Goal: Information Seeking & Learning: Check status

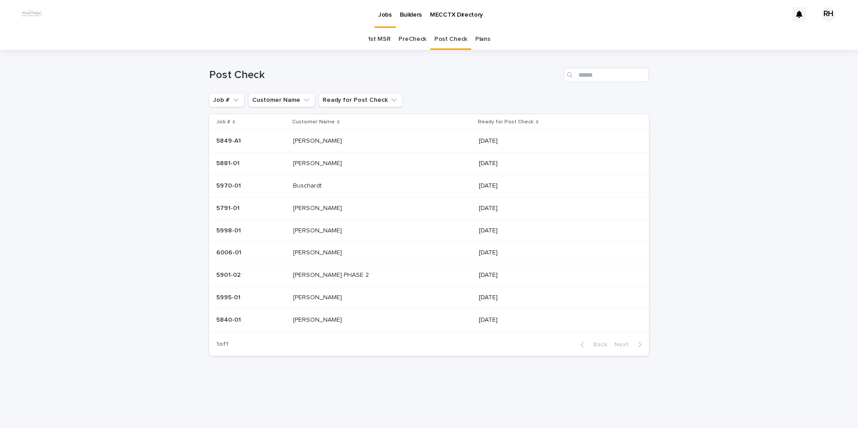
click at [329, 253] on p "[PERSON_NAME]" at bounding box center [318, 251] width 51 height 9
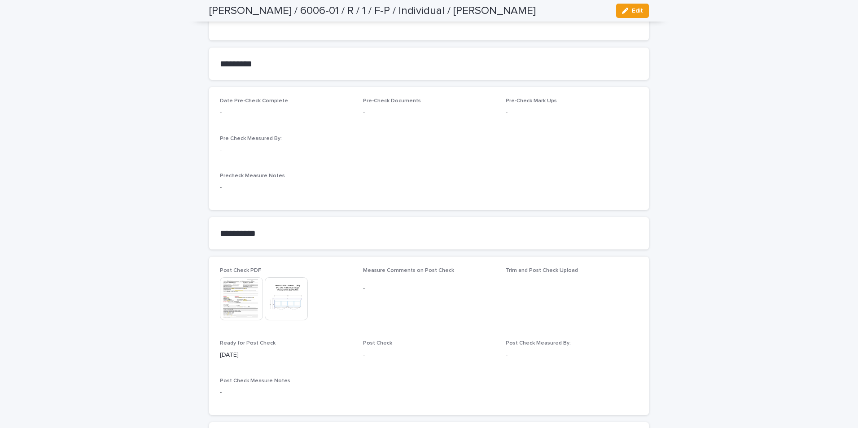
scroll to position [628, 0]
click at [243, 293] on img at bounding box center [241, 298] width 43 height 43
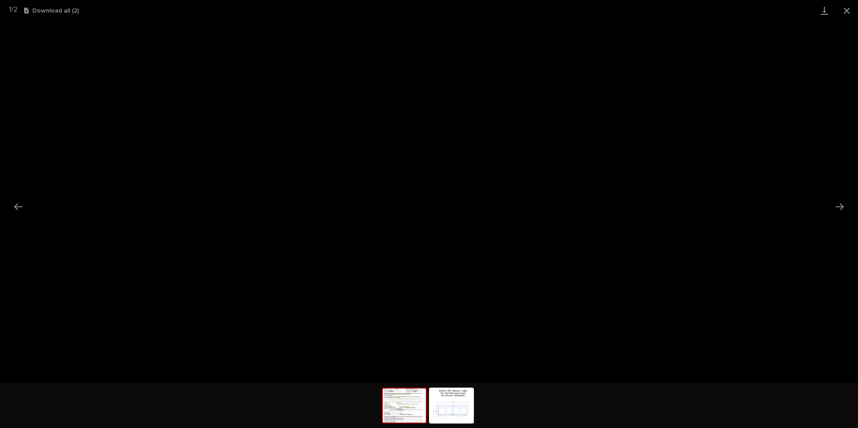
click at [847, 13] on button "Close gallery" at bounding box center [847, 10] width 22 height 21
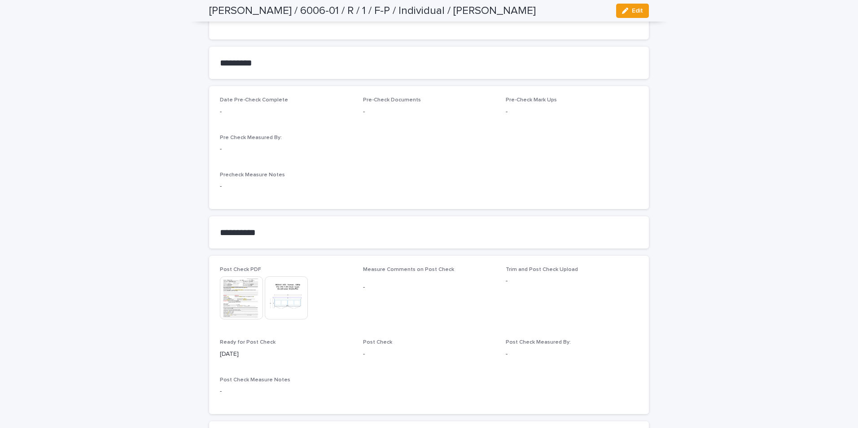
click at [287, 299] on img at bounding box center [286, 298] width 43 height 43
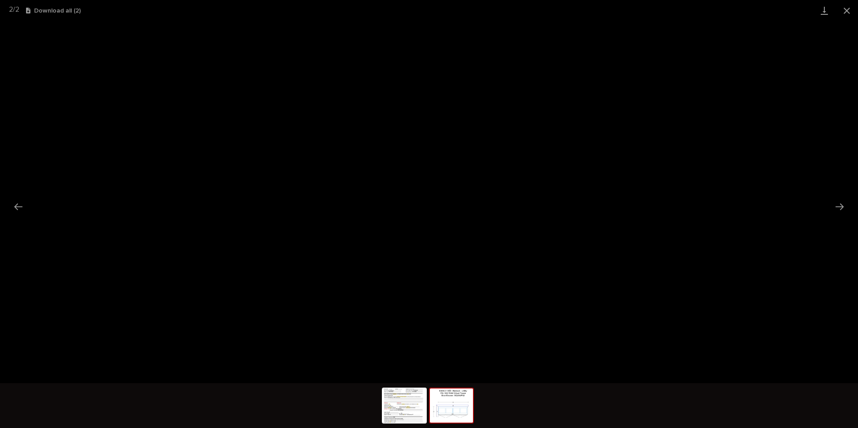
drag, startPoint x: 849, startPoint y: 10, endPoint x: 838, endPoint y: 18, distance: 13.4
click at [847, 11] on button "Close gallery" at bounding box center [847, 10] width 22 height 21
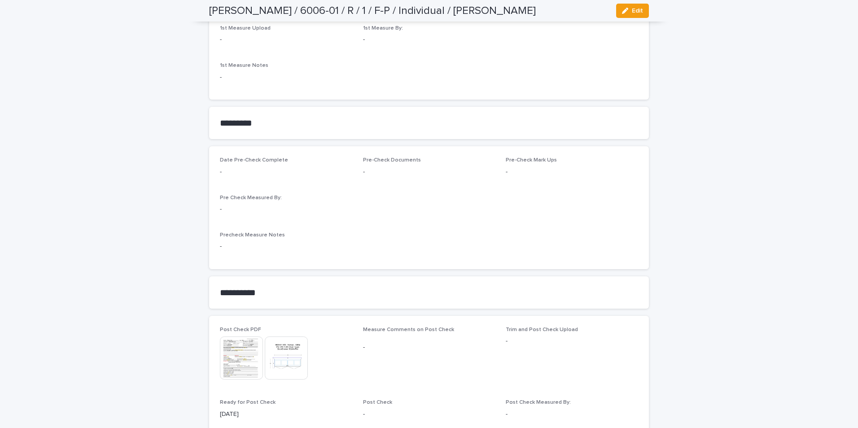
scroll to position [584, 0]
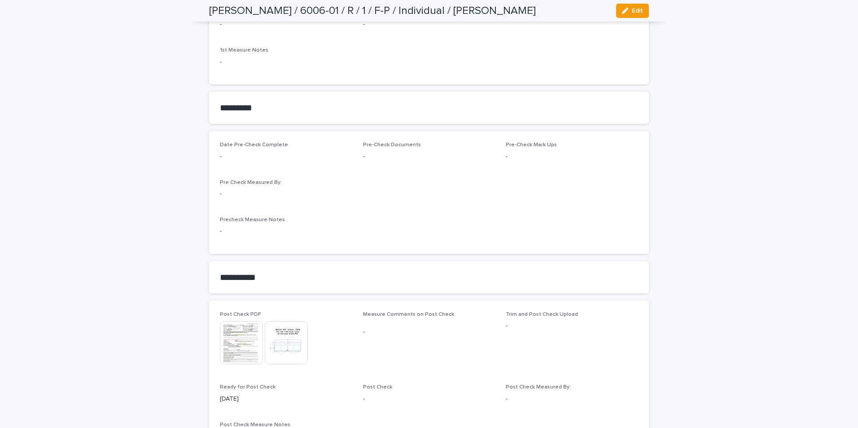
click at [239, 342] on img at bounding box center [241, 342] width 43 height 43
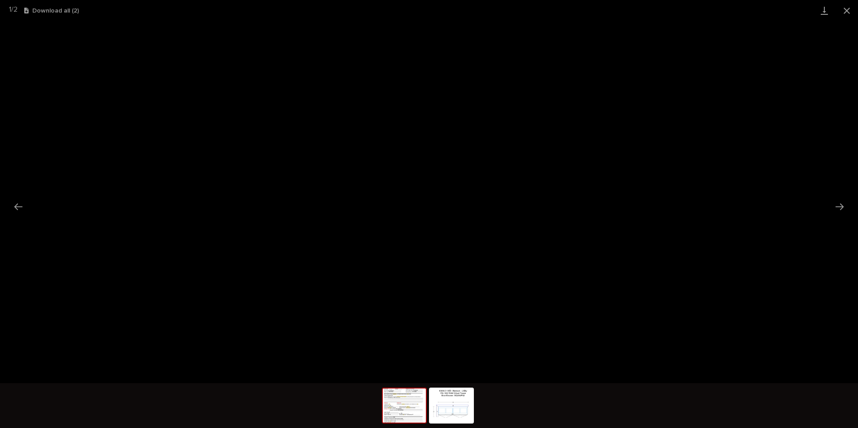
drag, startPoint x: 848, startPoint y: 11, endPoint x: 841, endPoint y: 16, distance: 8.1
click at [847, 12] on button "Close gallery" at bounding box center [847, 10] width 22 height 21
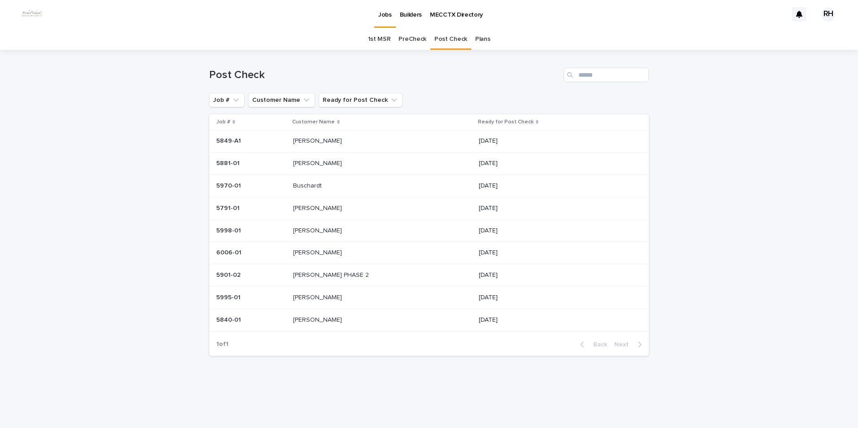
click at [319, 207] on p "[PERSON_NAME]" at bounding box center [318, 207] width 51 height 9
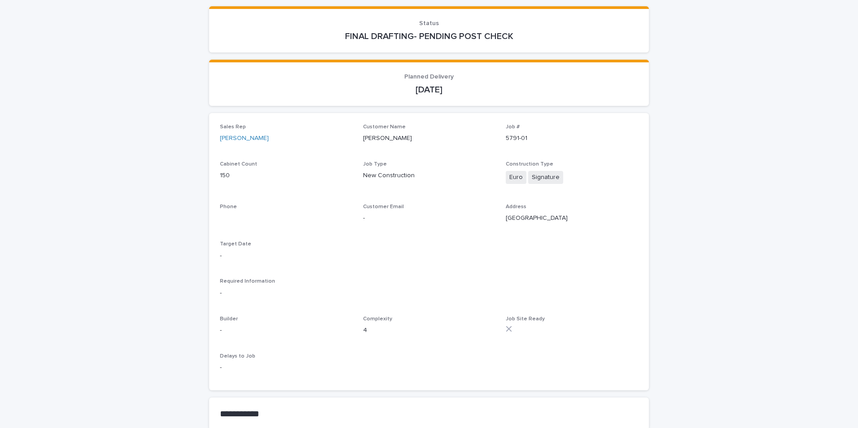
scroll to position [135, 0]
